Goal: Task Accomplishment & Management: Complete application form

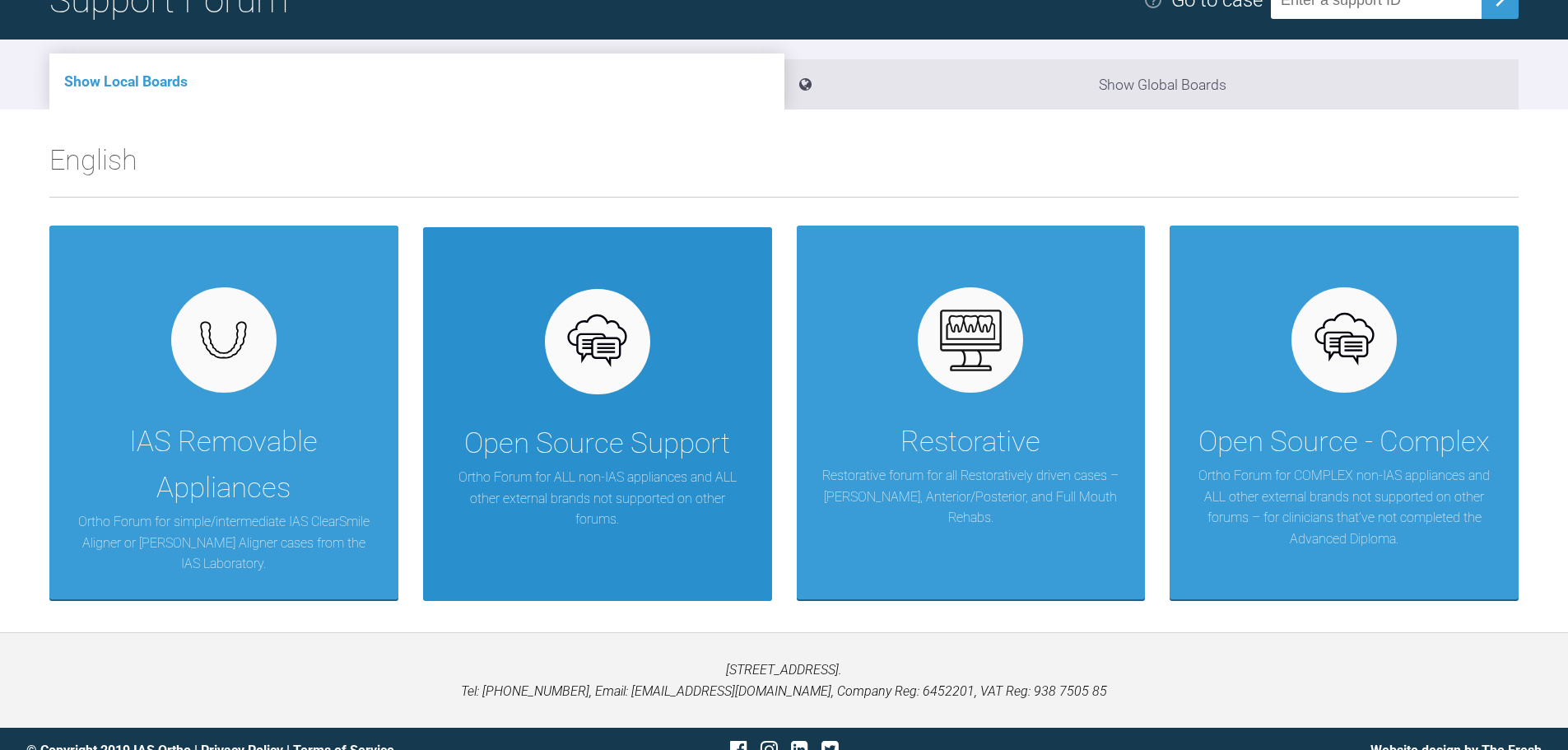
scroll to position [172, 0]
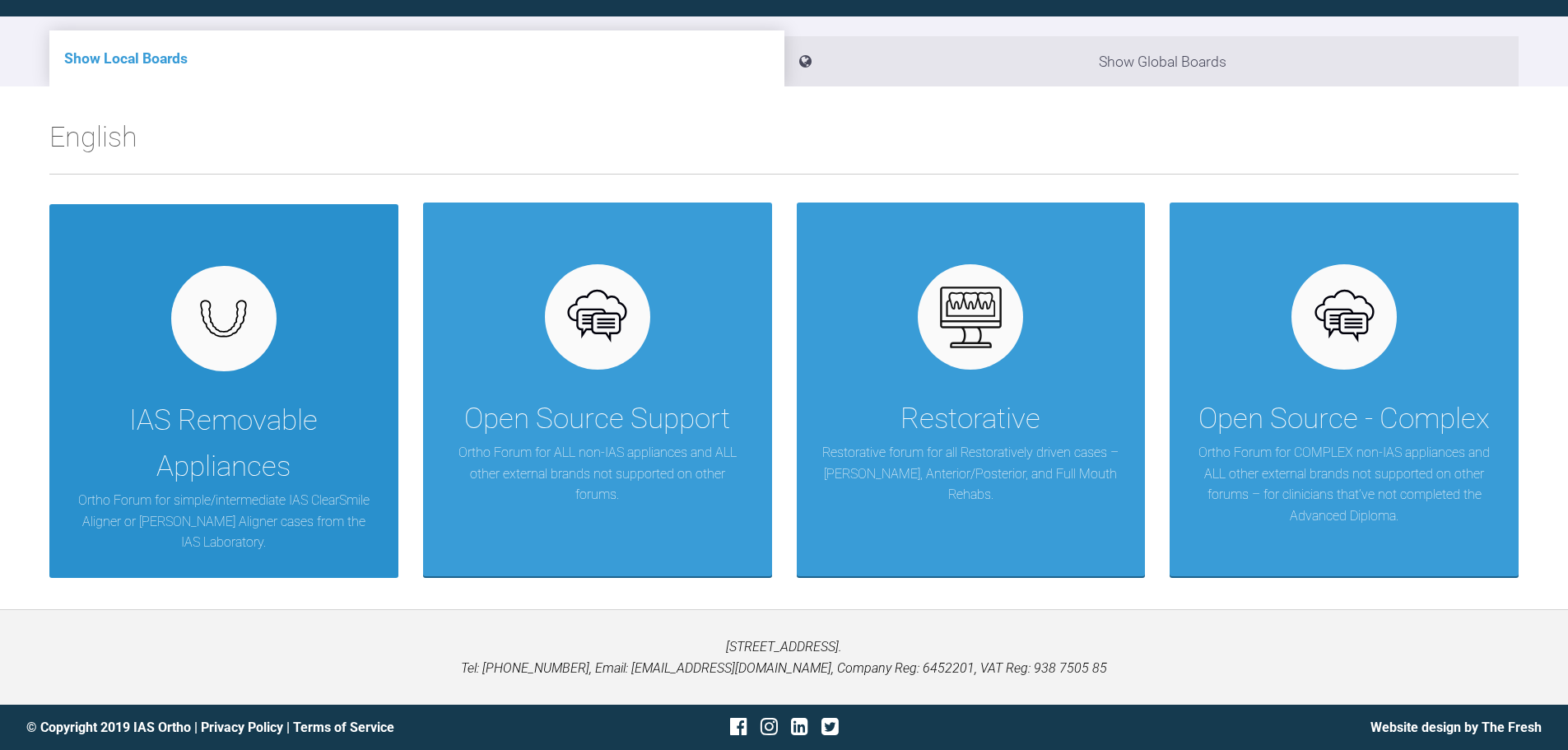
click at [230, 364] on div at bounding box center [224, 318] width 105 height 105
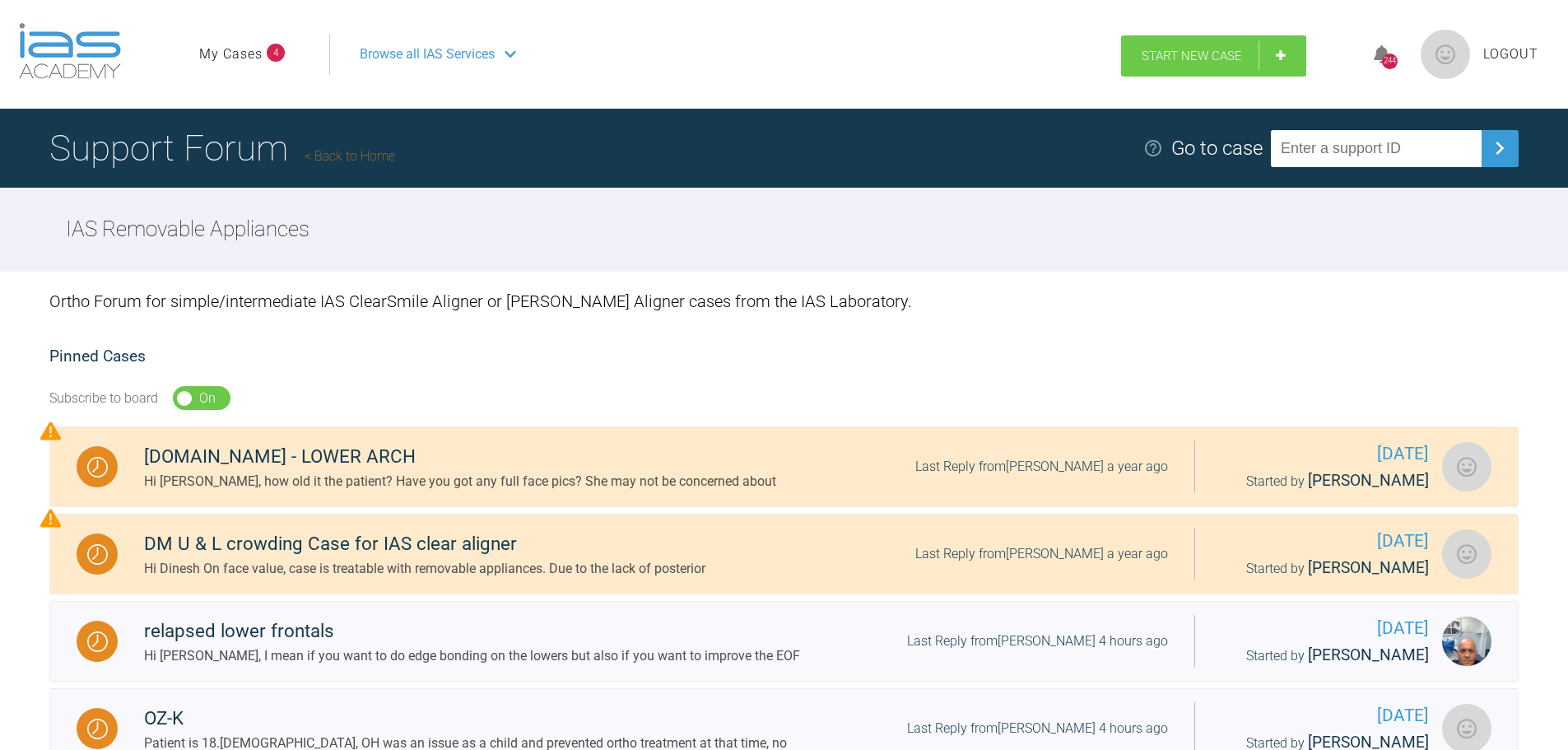
click at [1206, 63] on link "Start New Case" at bounding box center [1214, 56] width 185 height 41
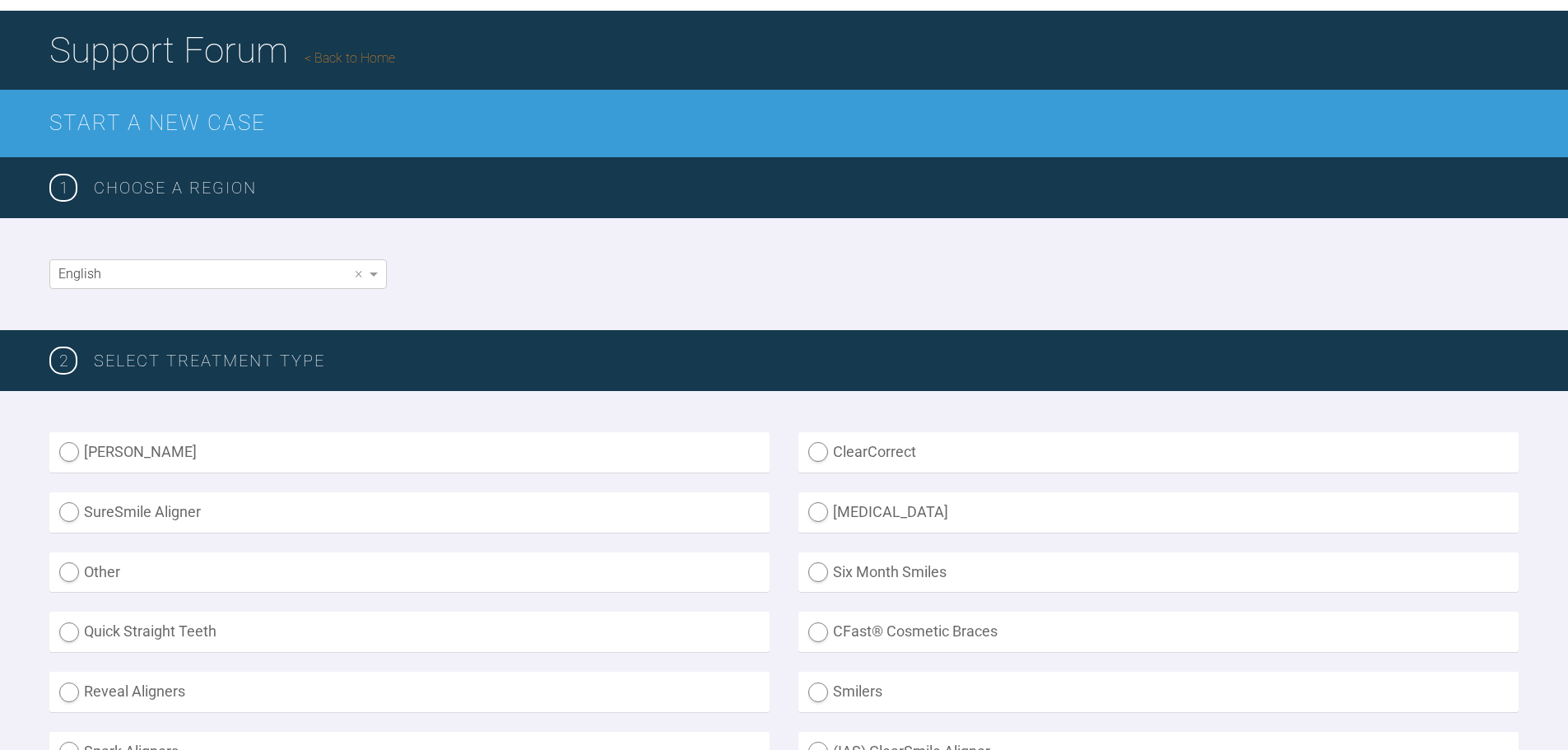
scroll to position [247, 0]
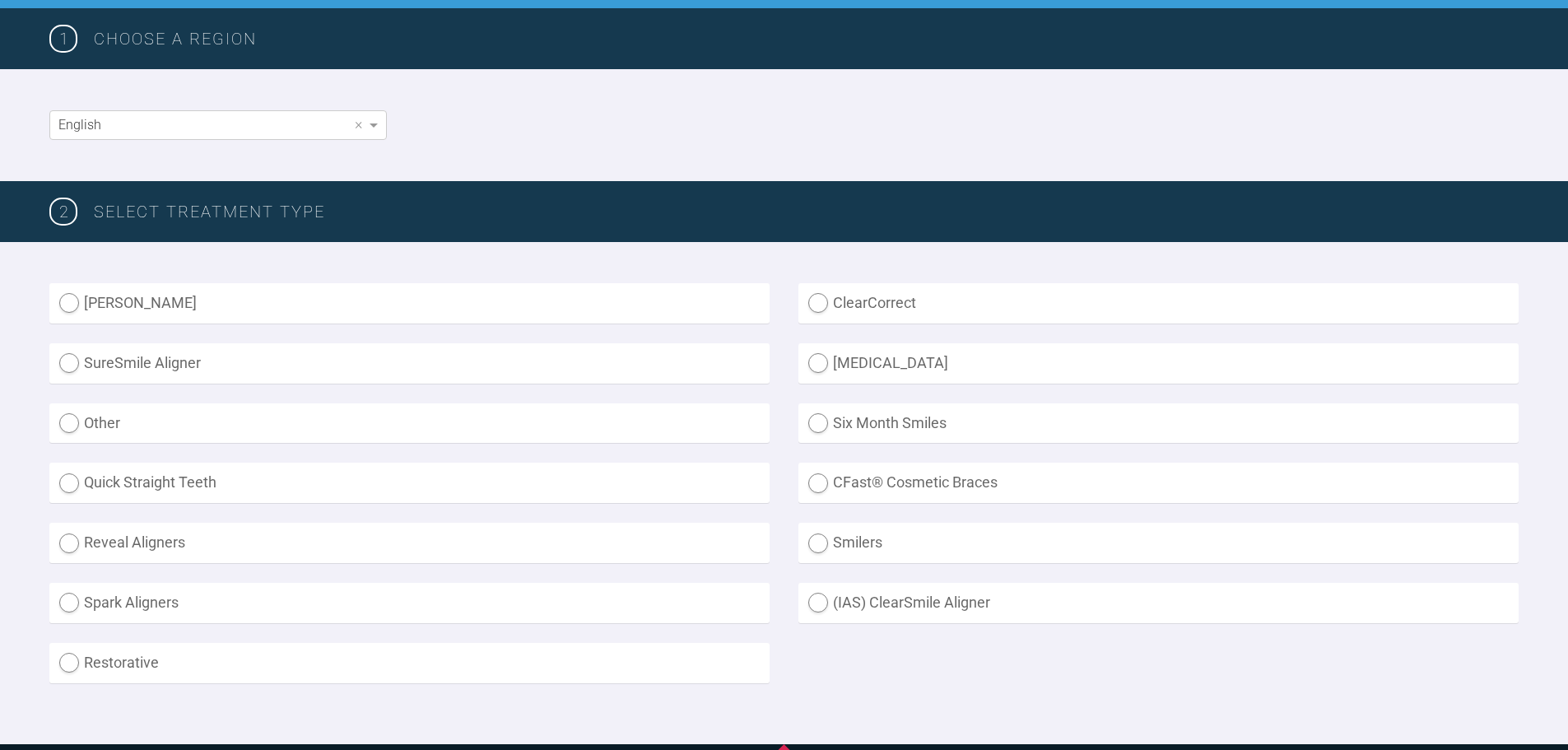
click at [882, 592] on label "(IAS) ClearSmile Aligner" at bounding box center [1158, 603] width 721 height 40
radio Aligner "true"
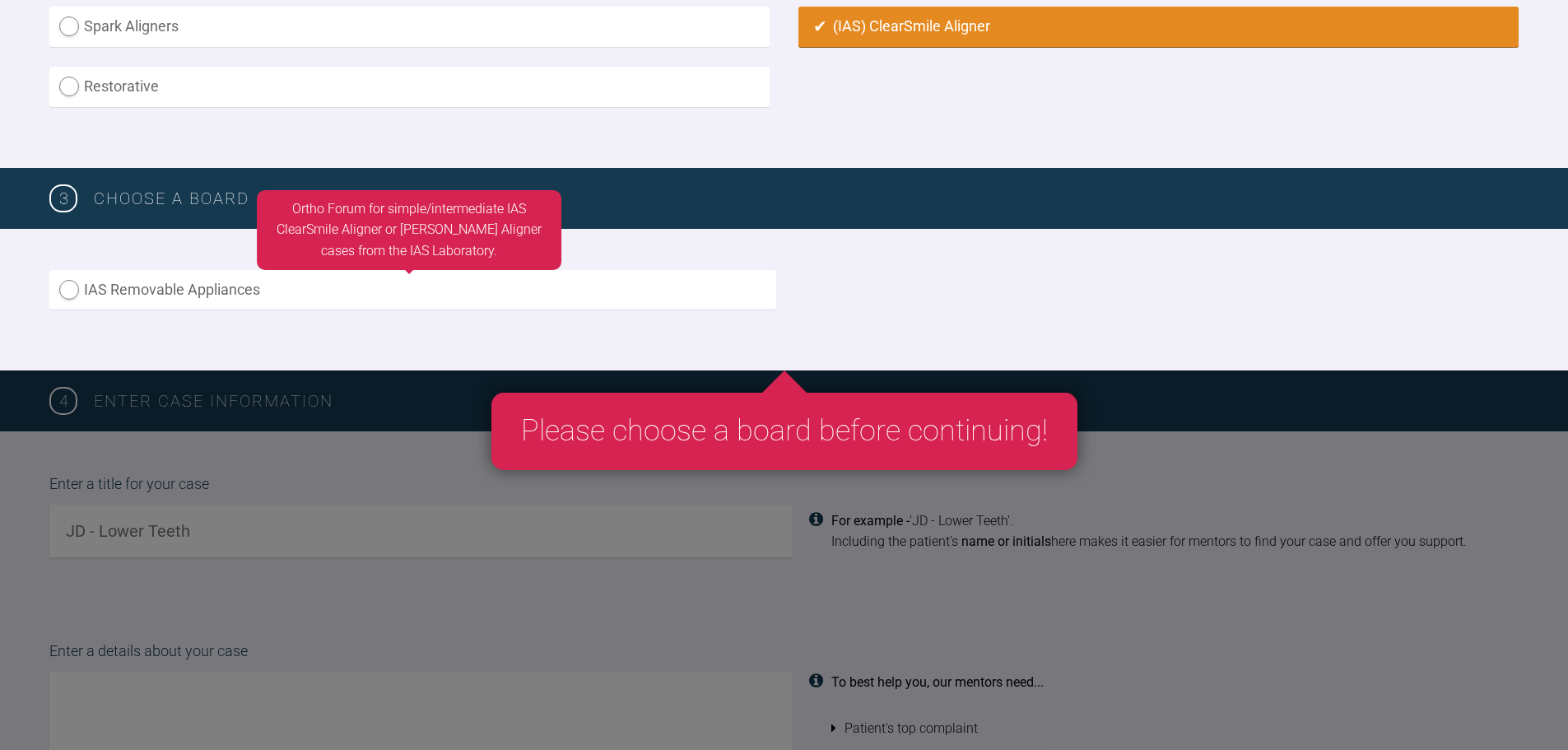
click at [211, 305] on label "IAS Removable Appliances" at bounding box center [413, 290] width 727 height 40
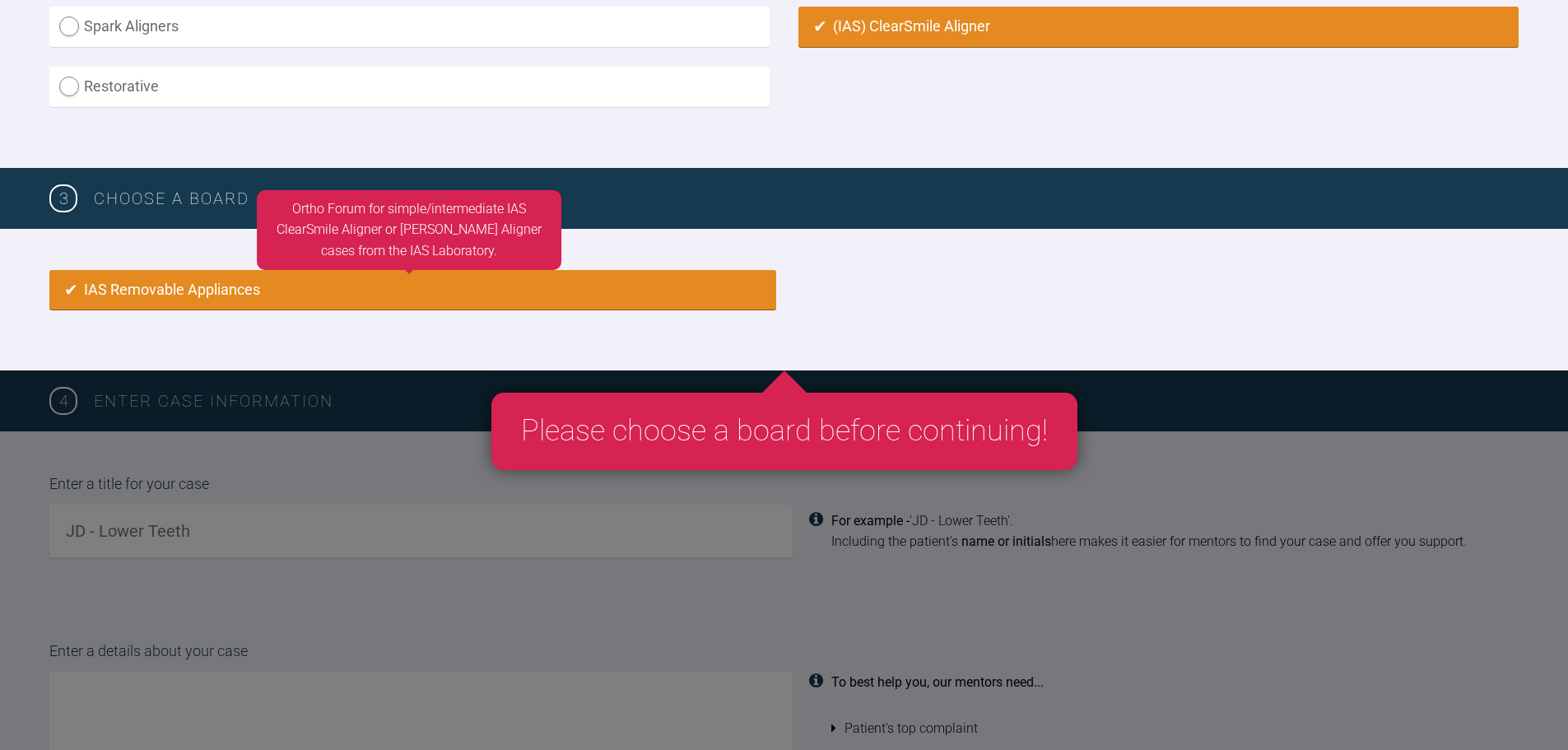
radio input "true"
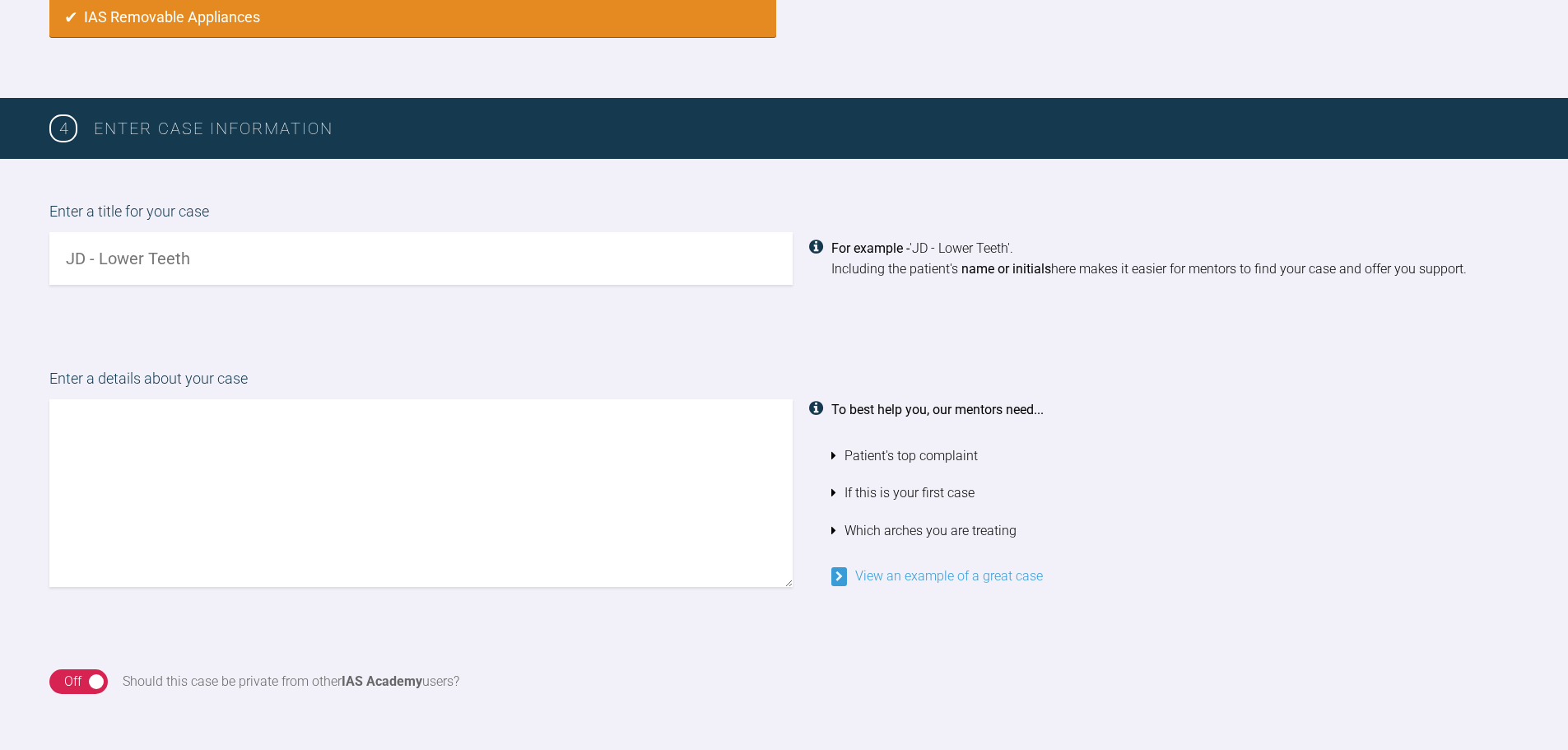
click at [162, 252] on input "text" at bounding box center [421, 259] width 743 height 53
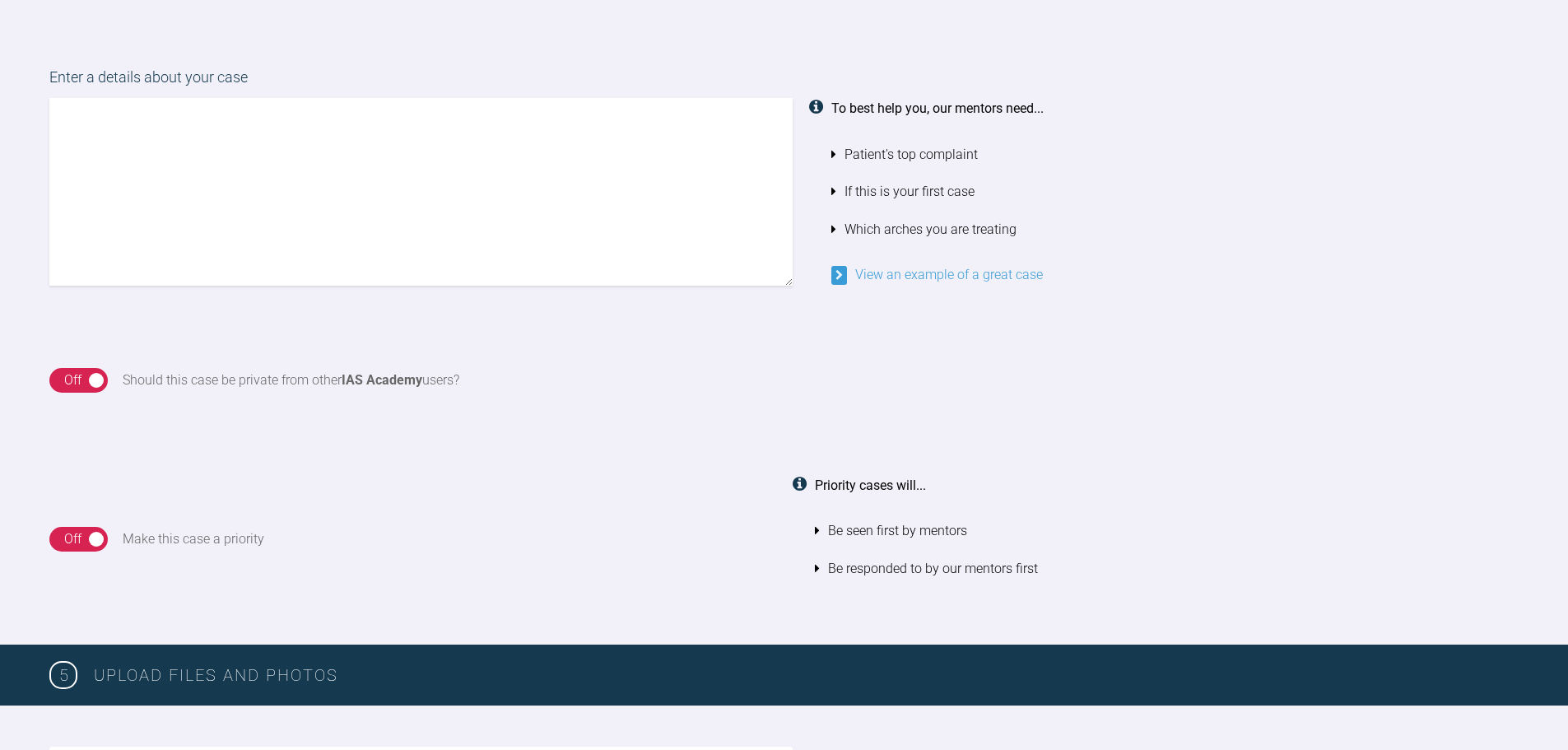
scroll to position [1150, 0]
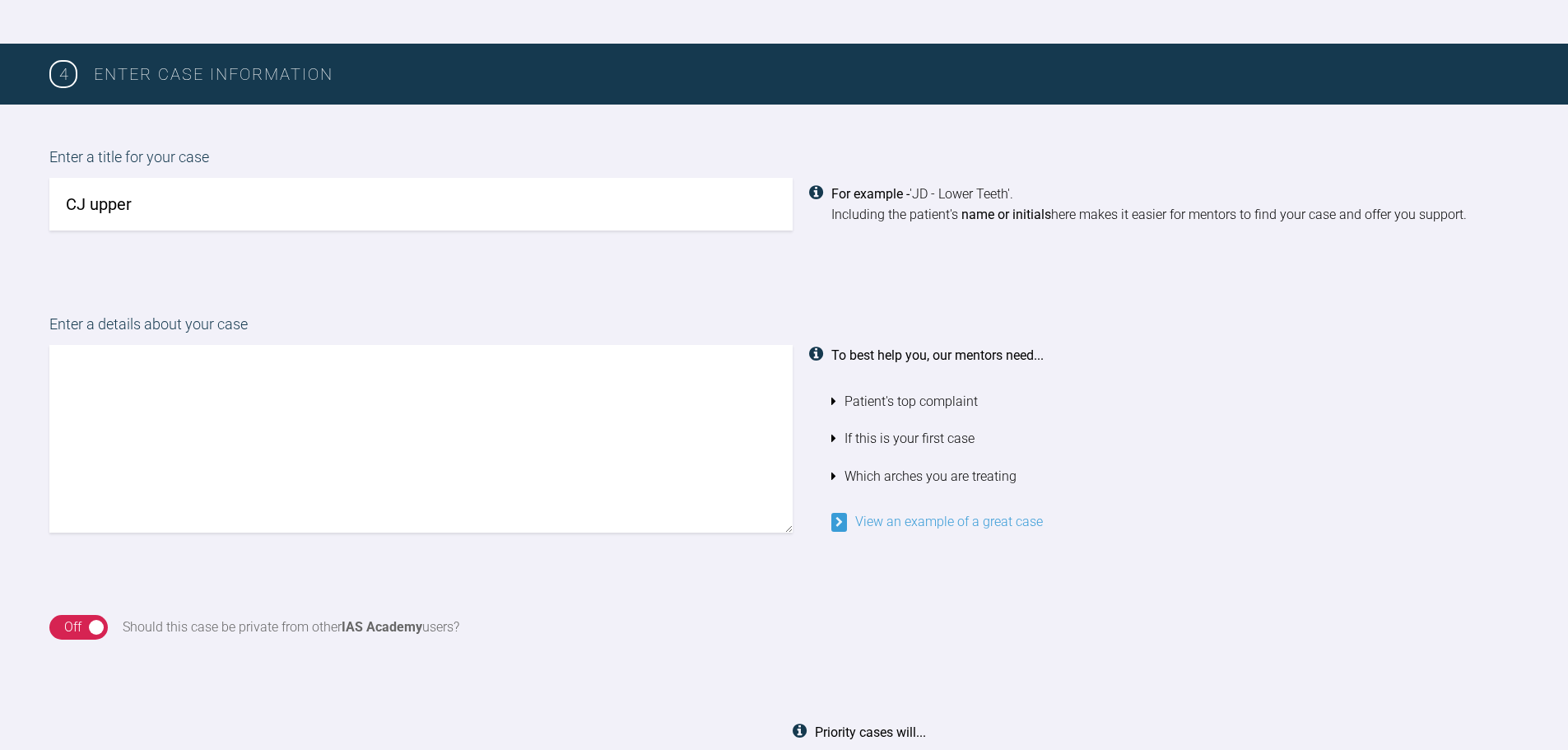
type input "CJ upper"
click at [240, 379] on textarea at bounding box center [421, 439] width 743 height 188
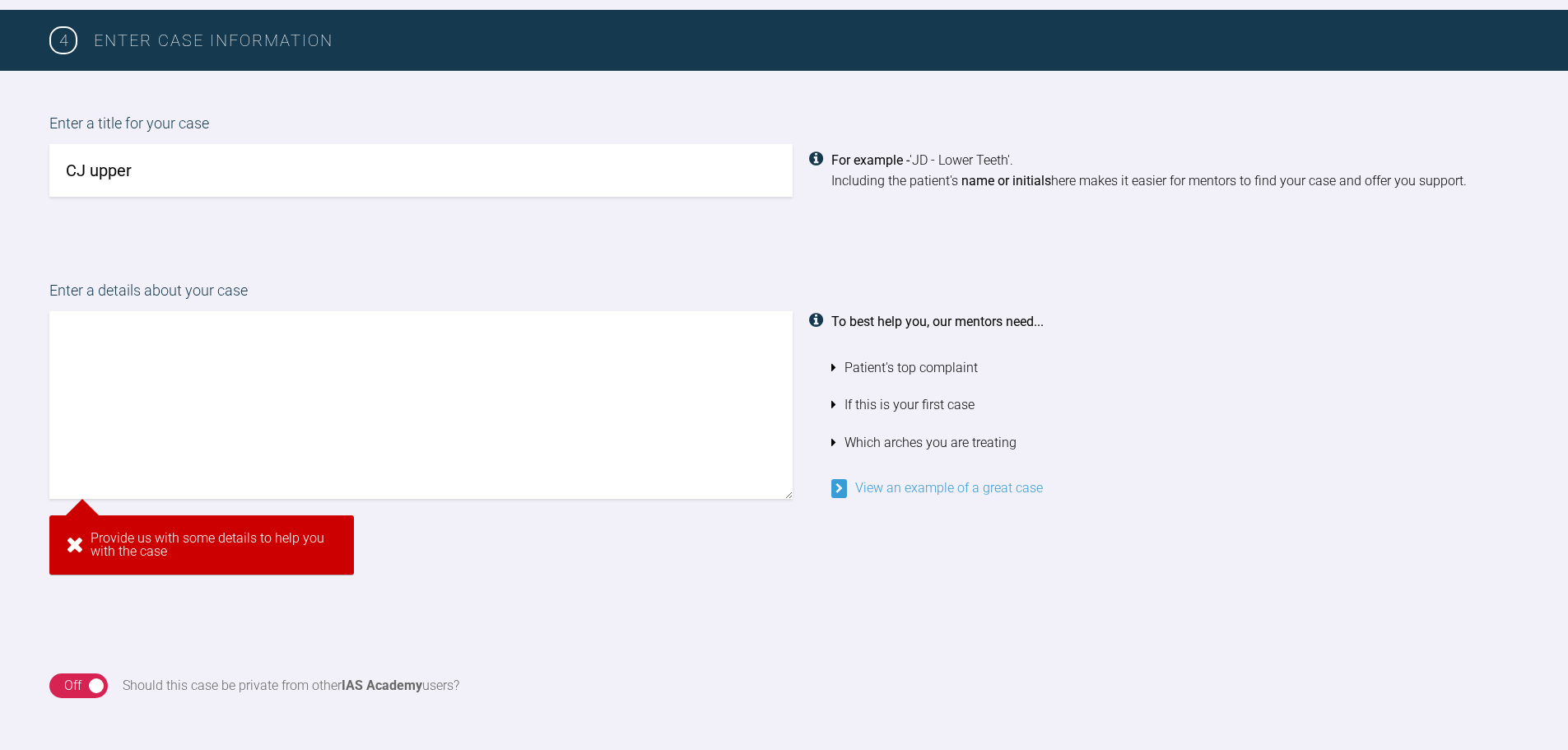
scroll to position [1041, 0]
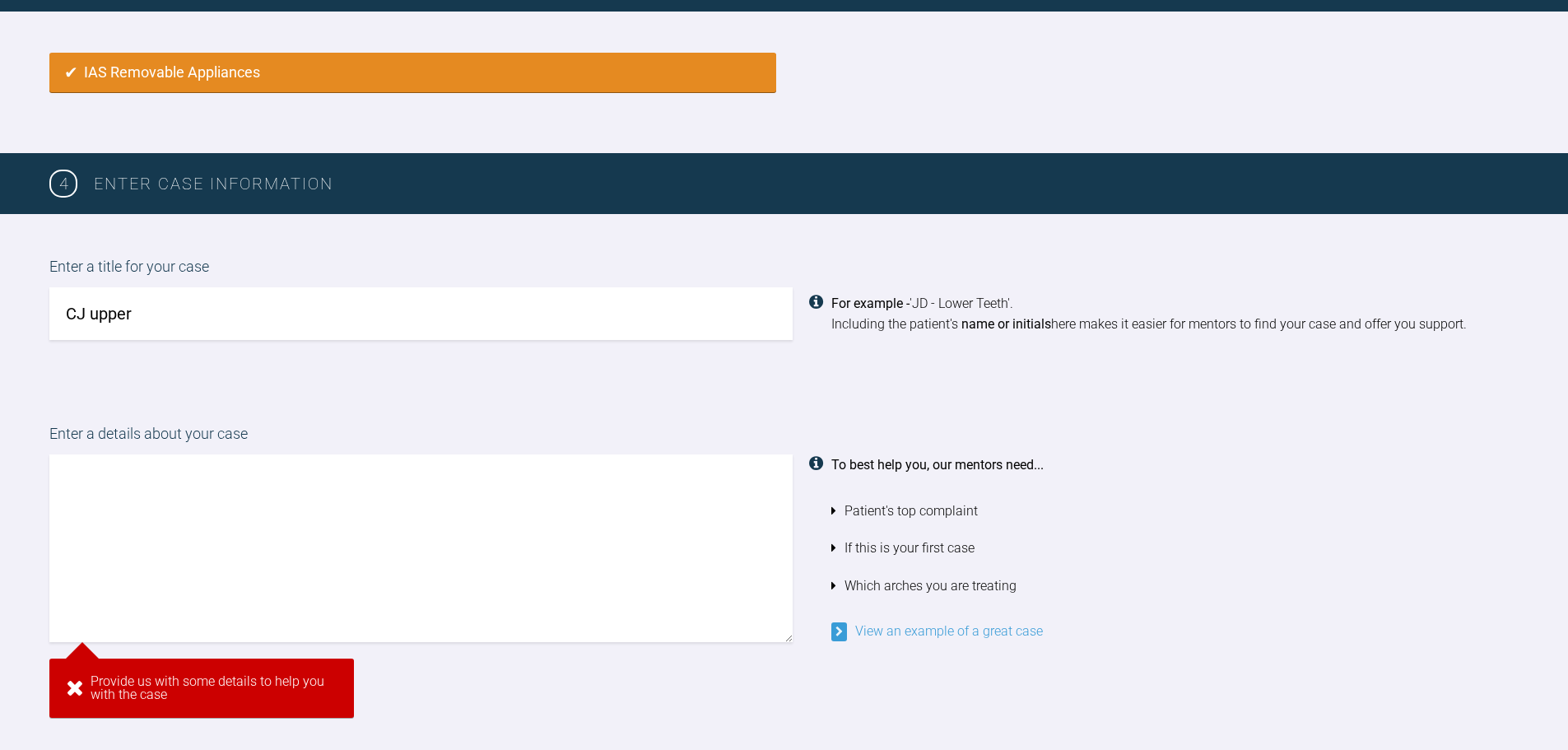
click at [243, 476] on textarea at bounding box center [421, 549] width 743 height 188
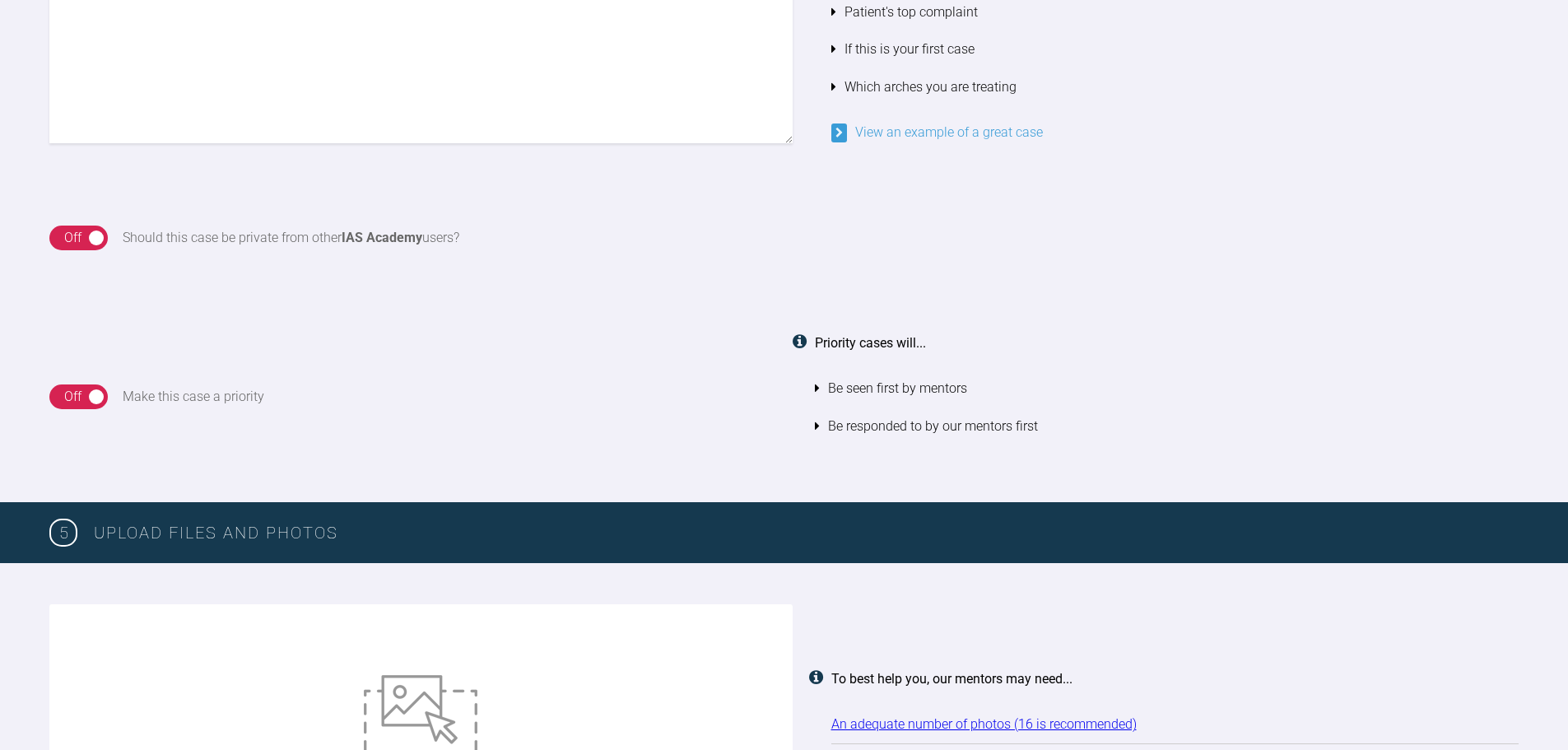
scroll to position [1511, 0]
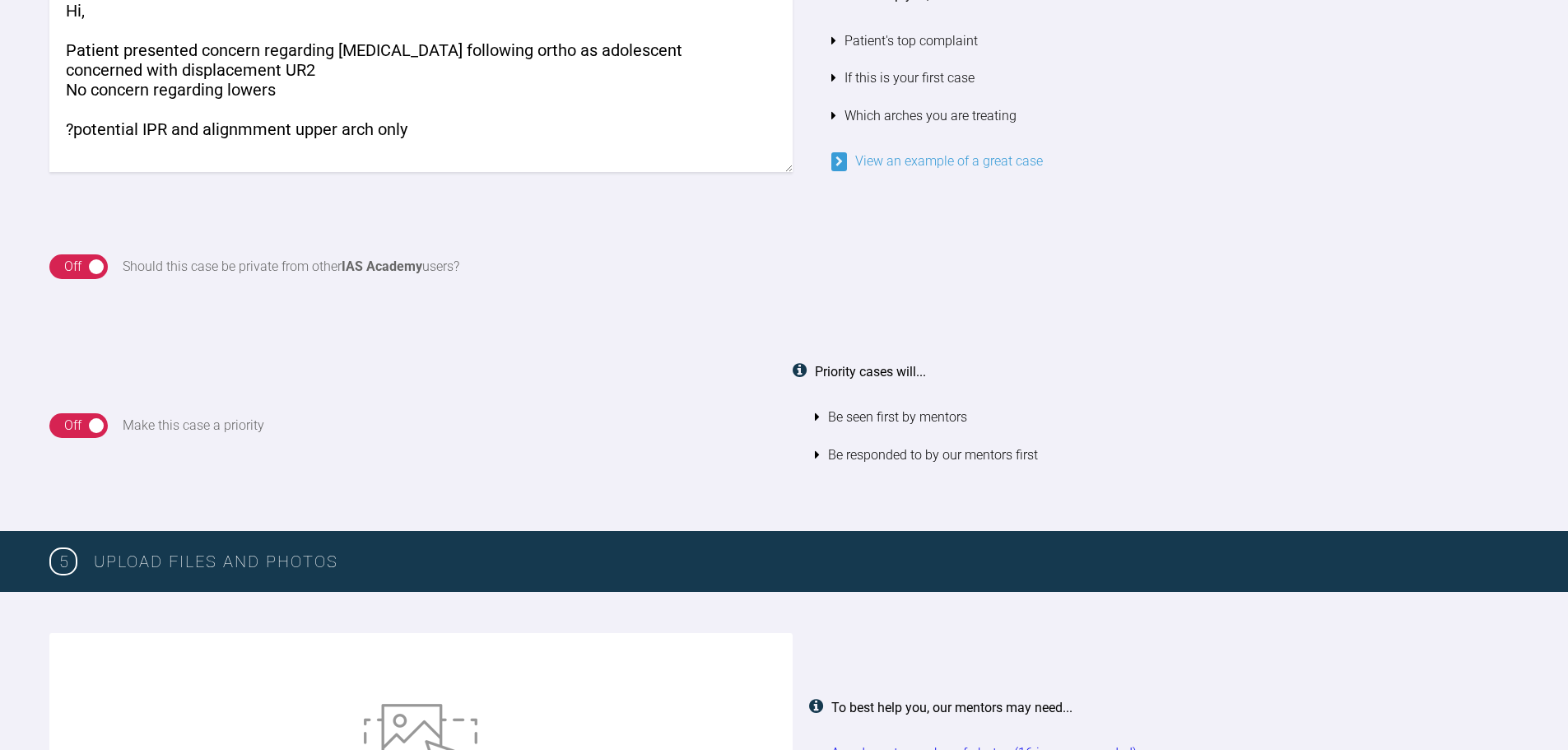
drag, startPoint x: 436, startPoint y: 128, endPoint x: 31, endPoint y: 121, distance: 405.1
click at [31, 121] on div "Enter a details about your case Hi, Patient presented concern regarding [MEDICA…" at bounding box center [784, 62] width 1568 height 302
click at [299, 96] on textarea "Hi, Patient presented concern regarding [MEDICAL_DATA] following ortho as adole…" at bounding box center [421, 79] width 743 height 188
drag, startPoint x: 412, startPoint y: 119, endPoint x: 129, endPoint y: 122, distance: 283.0
click at [128, 122] on textarea "Hi, Patient presented concern regarding [MEDICAL_DATA] following ortho as adole…" at bounding box center [421, 79] width 743 height 188
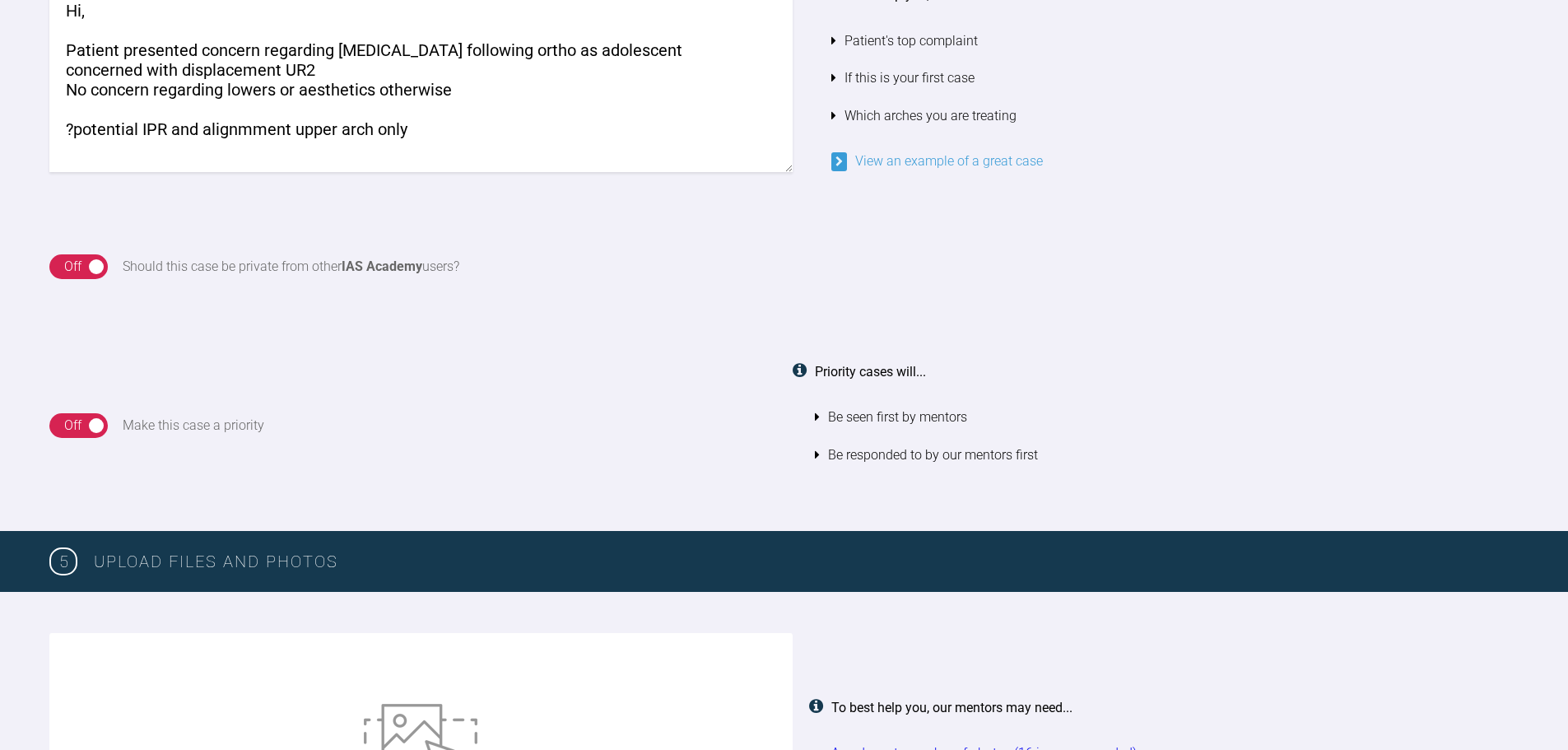
drag, startPoint x: 374, startPoint y: 147, endPoint x: 384, endPoint y: 147, distance: 10.0
click at [382, 147] on textarea "Hi, Patient presented concern regarding [MEDICAL_DATA] following ortho as adole…" at bounding box center [421, 79] width 743 height 188
drag, startPoint x: 406, startPoint y: 135, endPoint x: 0, endPoint y: 142, distance: 406.1
click at [0, 142] on div "Enter a details about your case Hi, Patient presented concern regarding [MEDICA…" at bounding box center [784, 62] width 1568 height 302
paste textarea "class I base w/ mild class II div I [MEDICAL_DATA] and nil ant contacts at pres…"
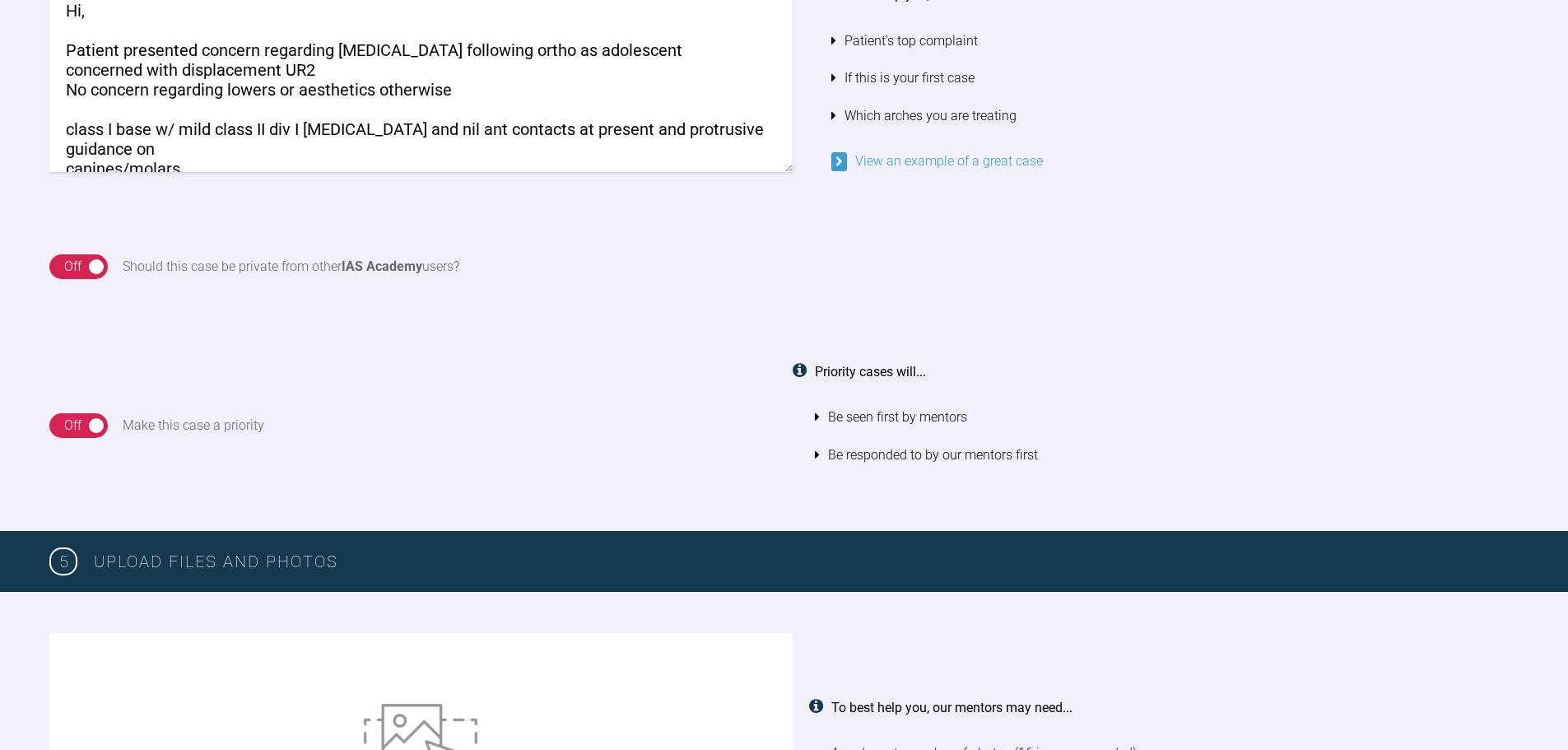
scroll to position [26, 0]
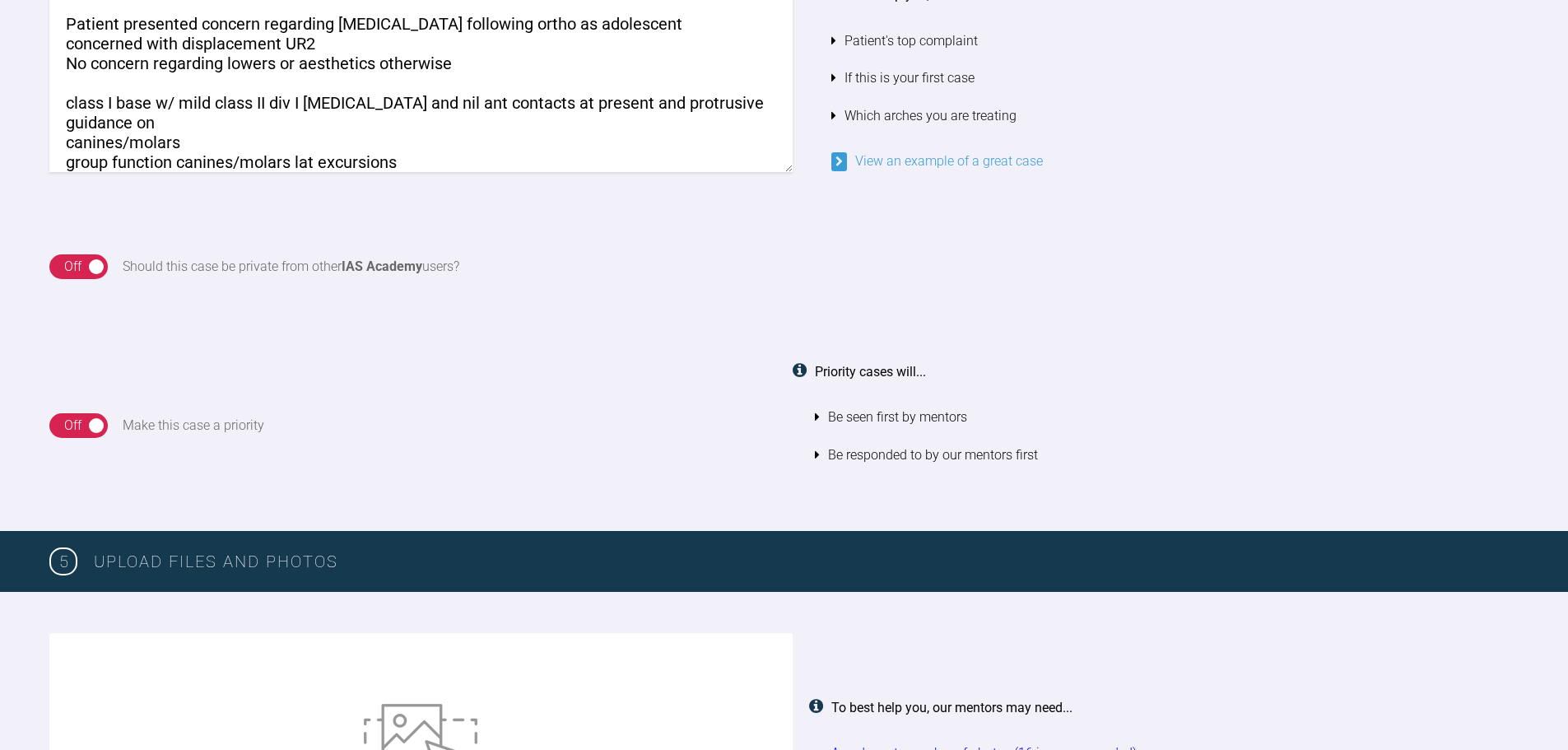
click at [73, 90] on textarea "Hi, Patient presented concern regarding [MEDICAL_DATA] following ortho as adole…" at bounding box center [421, 79] width 743 height 188
click at [354, 127] on textarea "Hi, Patient presented concern regarding [MEDICAL_DATA] following ortho as adole…" at bounding box center [421, 79] width 743 height 188
drag, startPoint x: 349, startPoint y: 127, endPoint x: 303, endPoint y: 124, distance: 46.1
click at [303, 124] on textarea "Hi, Patient presented concern regarding [MEDICAL_DATA] following ortho as adole…" at bounding box center [421, 79] width 743 height 188
click at [339, 127] on textarea "Hi, Patient presented concern regarding [MEDICAL_DATA] following ortho as adole…" at bounding box center [421, 79] width 743 height 188
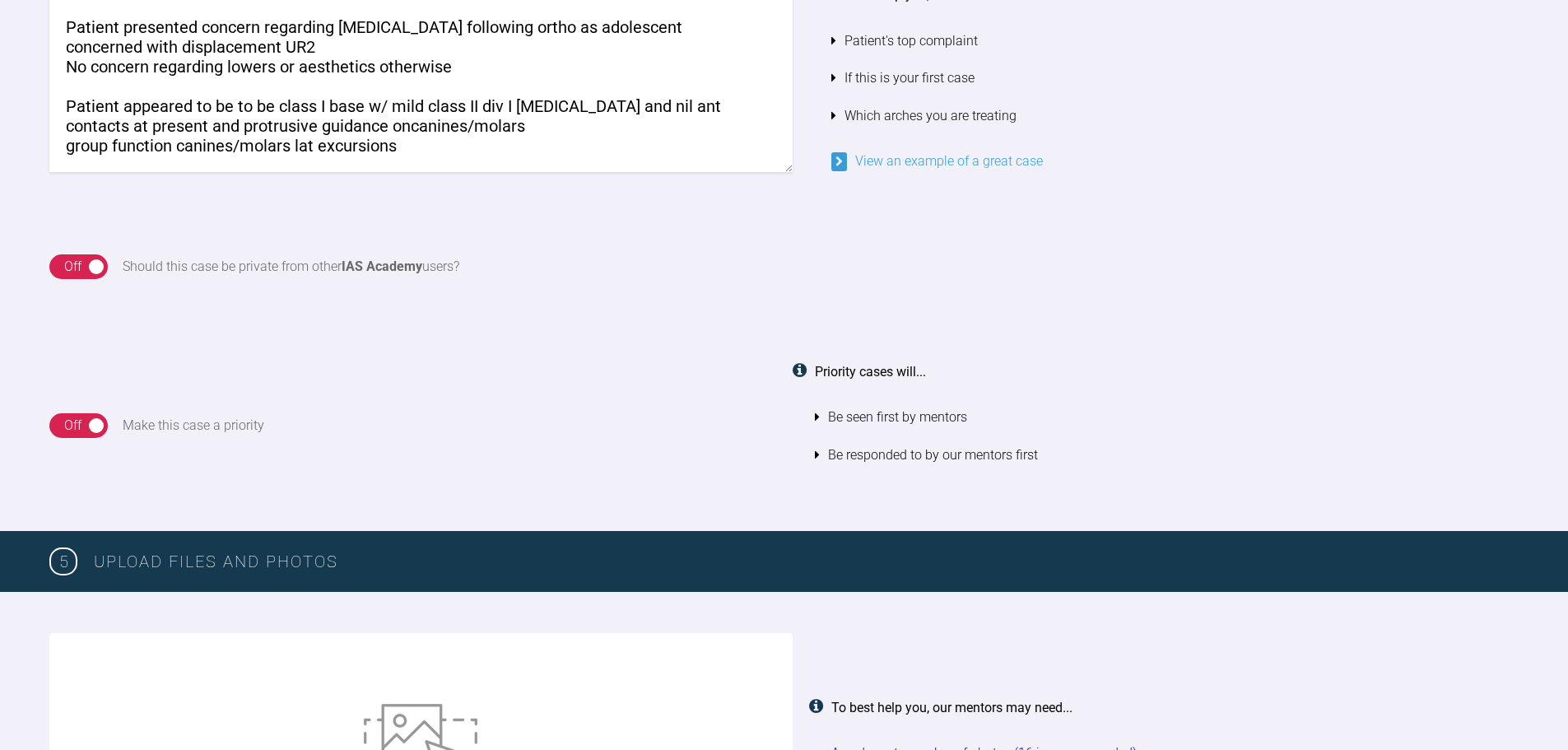
scroll to position [23, 0]
click at [426, 150] on textarea "Hi, Patient presented concern regarding [MEDICAL_DATA] following ortho as adole…" at bounding box center [421, 79] width 743 height 188
click at [460, 127] on textarea "Hi, Patient presented concern regarding [MEDICAL_DATA] following ortho as adole…" at bounding box center [421, 79] width 743 height 188
click at [224, 143] on textarea "Hi, Patient presented concern regarding [MEDICAL_DATA] following ortho as adole…" at bounding box center [421, 79] width 743 height 188
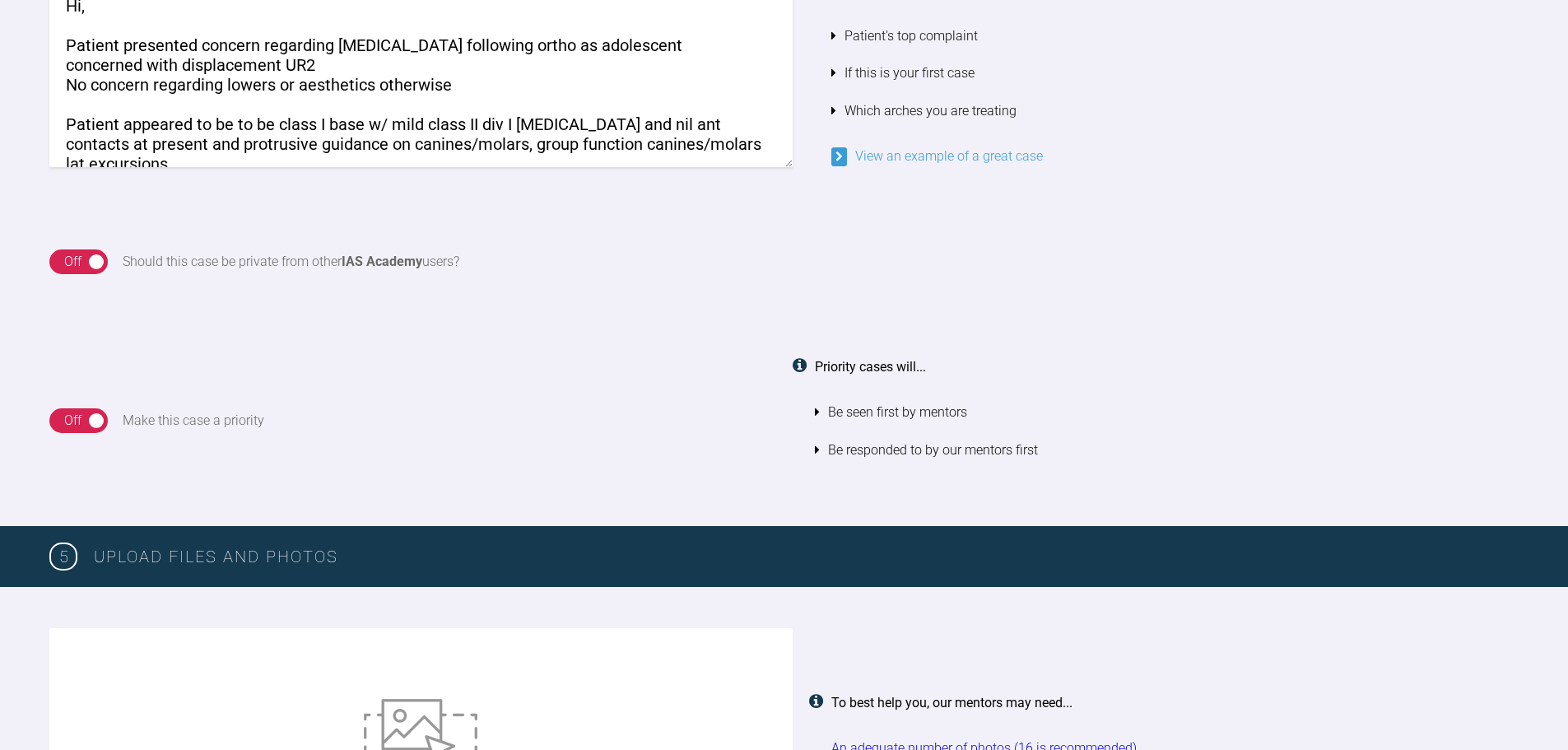
scroll to position [1511, 0]
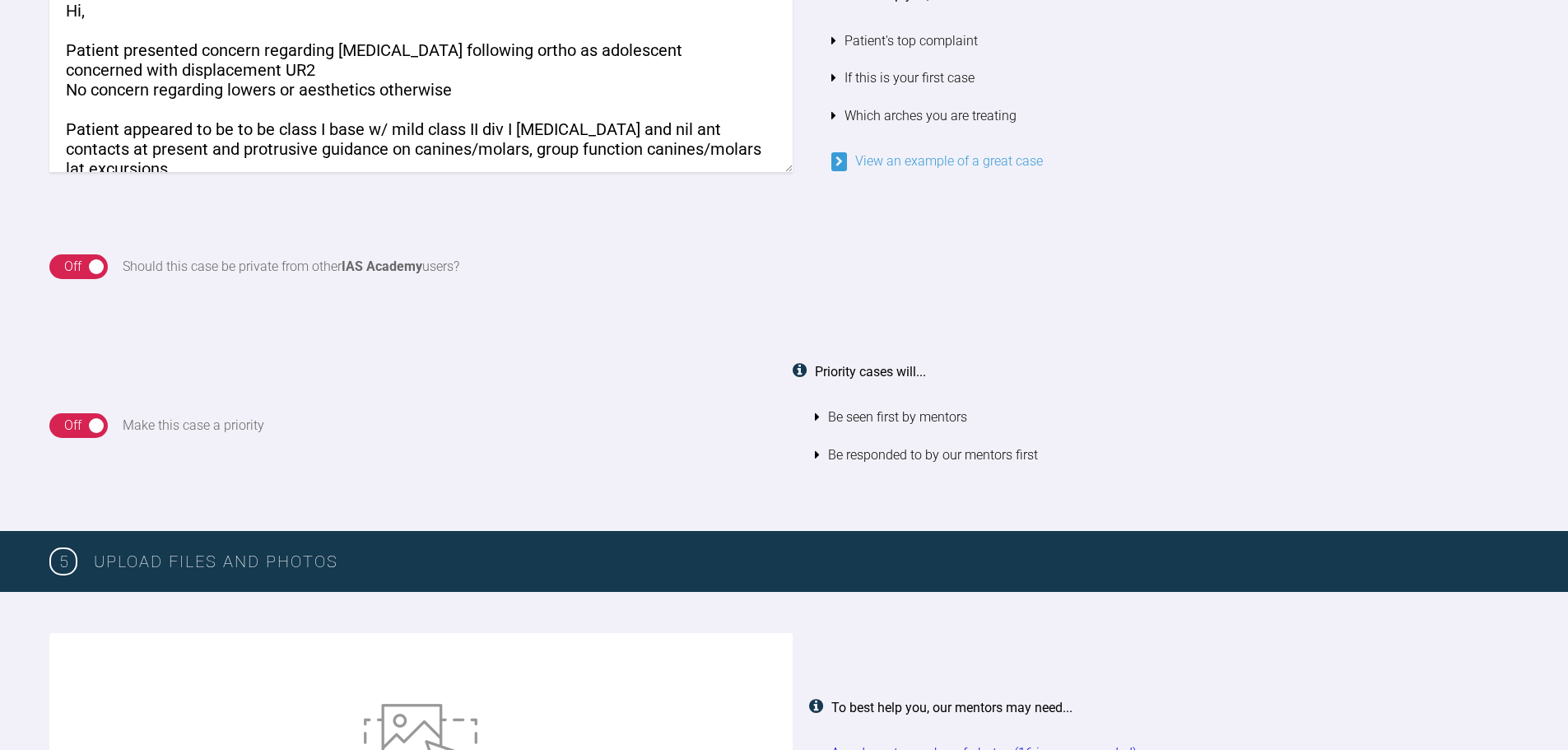
click at [86, 263] on div "On Off" at bounding box center [79, 267] width 58 height 25
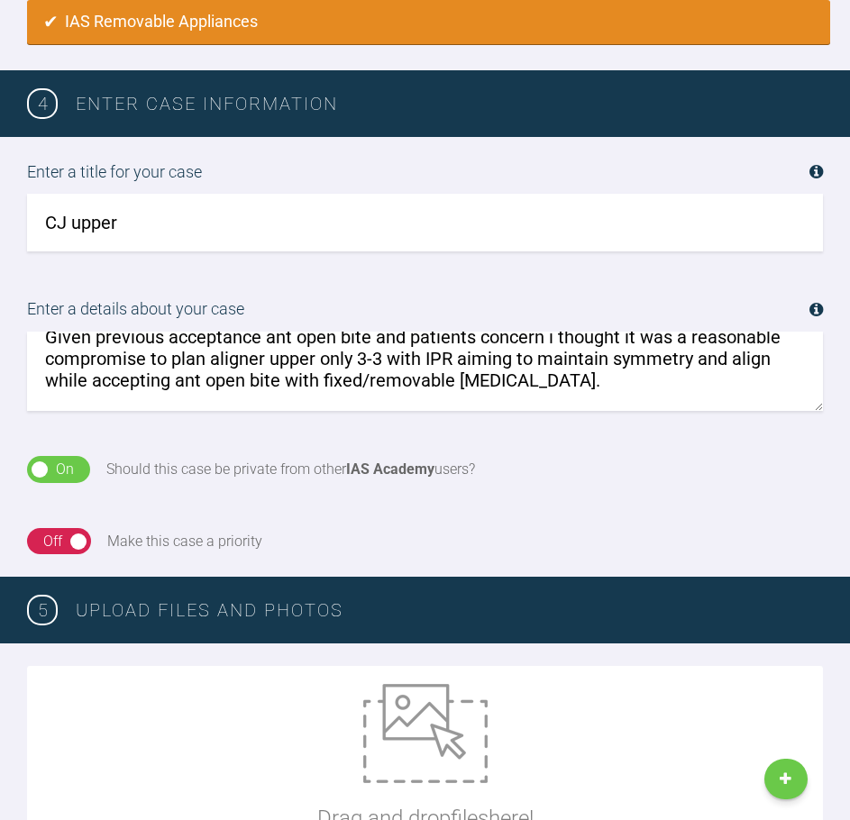
scroll to position [252, 0]
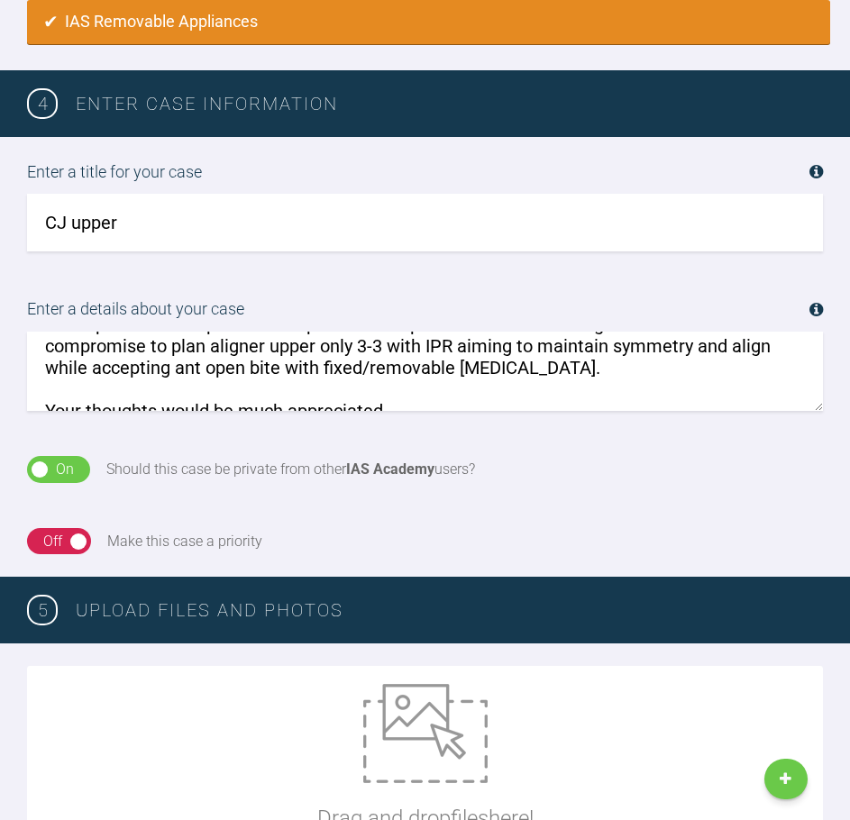
click at [578, 368] on textarea "Hi, Patient presented concern regarding [MEDICAL_DATA] following ortho as adole…" at bounding box center [425, 371] width 796 height 79
drag, startPoint x: 526, startPoint y: 369, endPoint x: 666, endPoint y: 375, distance: 140.8
click at [666, 375] on textarea "Hi, Patient presented concern regarding [MEDICAL_DATA] following ortho as adole…" at bounding box center [425, 371] width 796 height 79
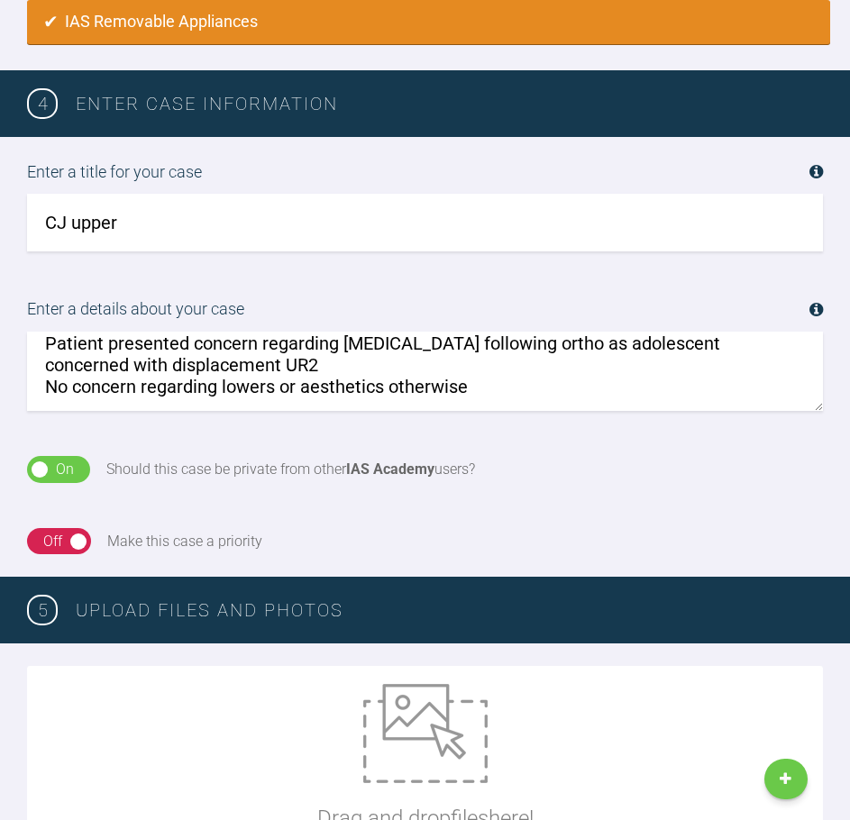
scroll to position [90, 0]
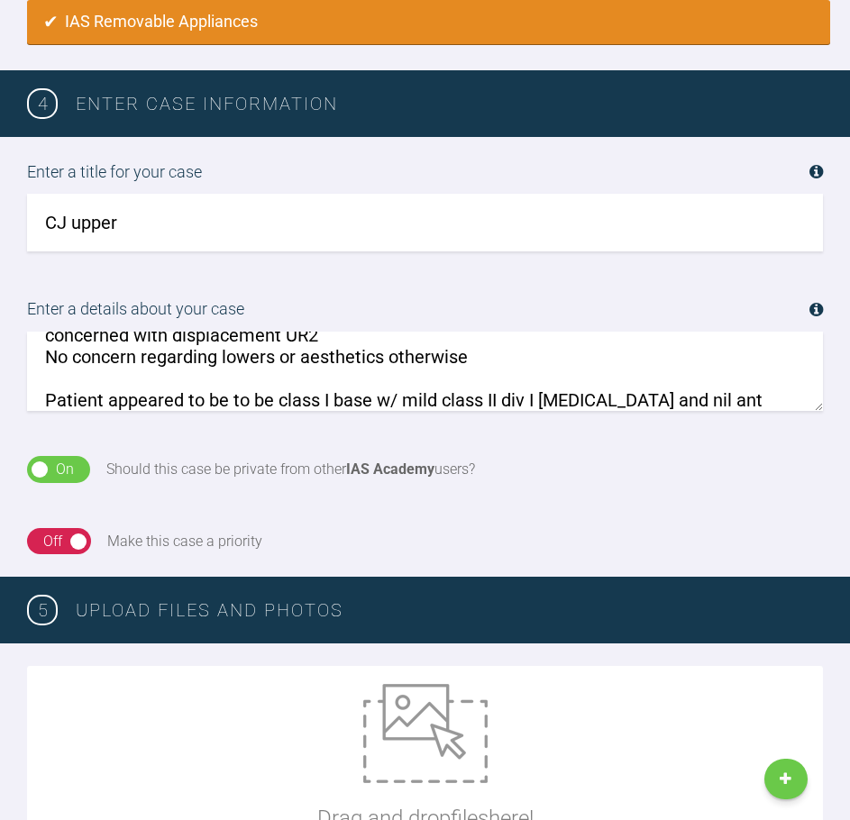
click at [508, 356] on textarea "Hi, Patient presented concern regarding [MEDICAL_DATA] following ortho as adole…" at bounding box center [425, 371] width 796 height 79
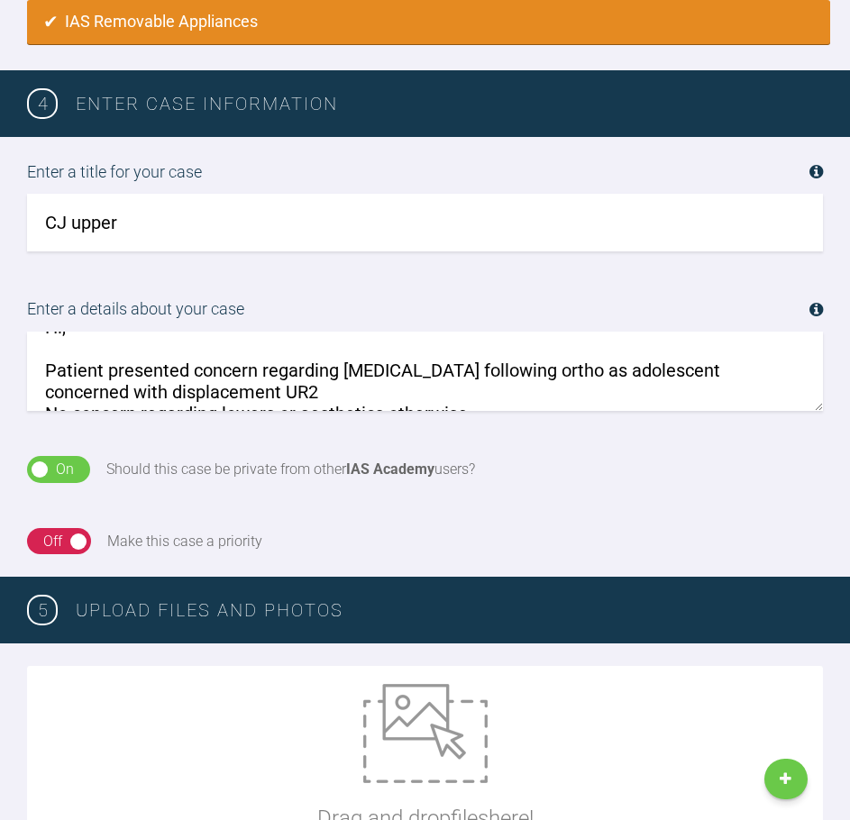
scroll to position [1, 0]
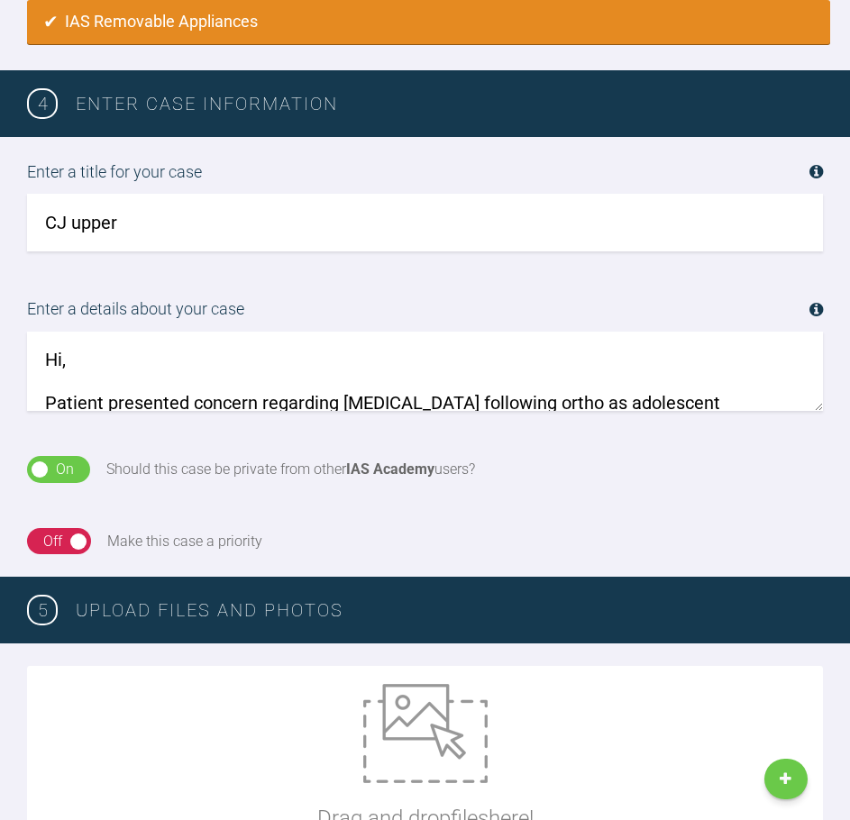
click at [650, 399] on textarea "Hi, Patient presented concern regarding [MEDICAL_DATA] following ortho as adole…" at bounding box center [425, 371] width 796 height 79
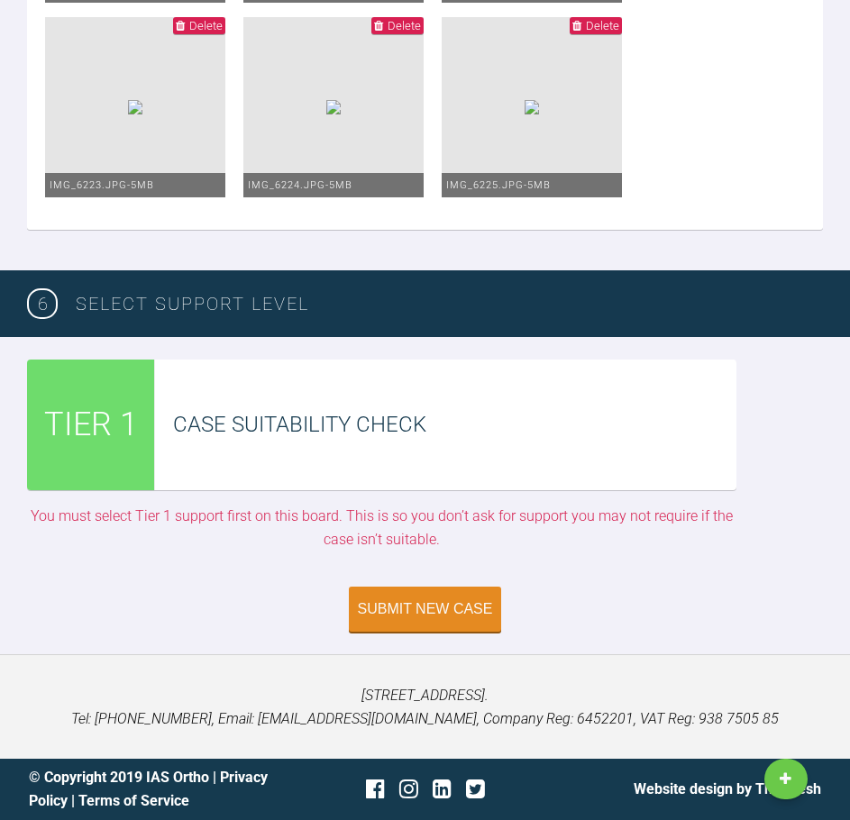
scroll to position [4201, 0]
type textarea "Hi, Patient presented concern regarding [MEDICAL_DATA] following ortho as adole…"
click at [461, 605] on div "Submit New Case" at bounding box center [425, 611] width 135 height 16
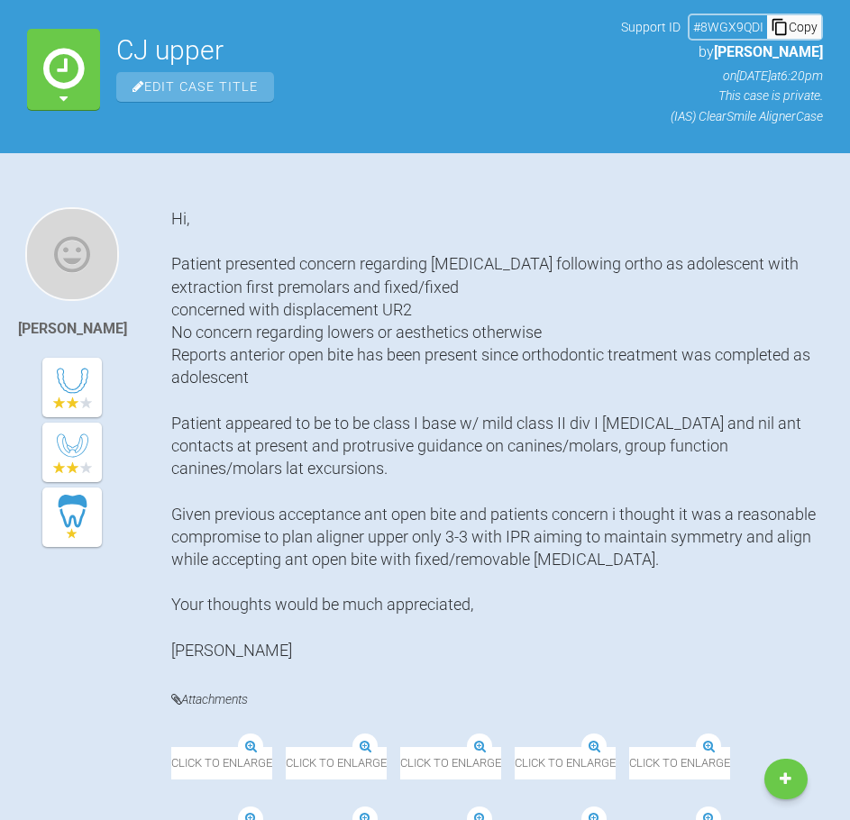
scroll to position [70, 0]
